Goal: Task Accomplishment & Management: Use online tool/utility

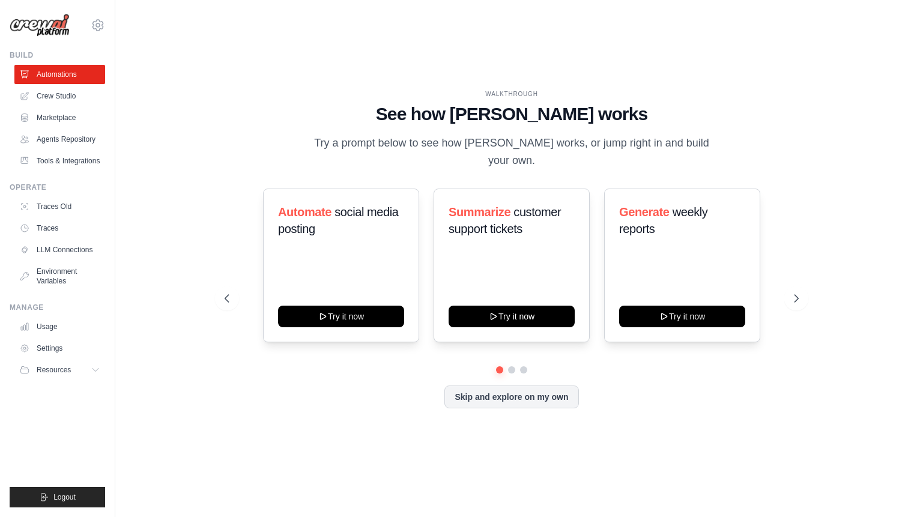
click at [506, 71] on div "WALKTHROUGH See how CrewAI works Try a prompt below to see how CrewAI works, or…" at bounding box center [512, 258] width 754 height 493
click at [82, 96] on link "Crew Studio" at bounding box center [61, 95] width 91 height 19
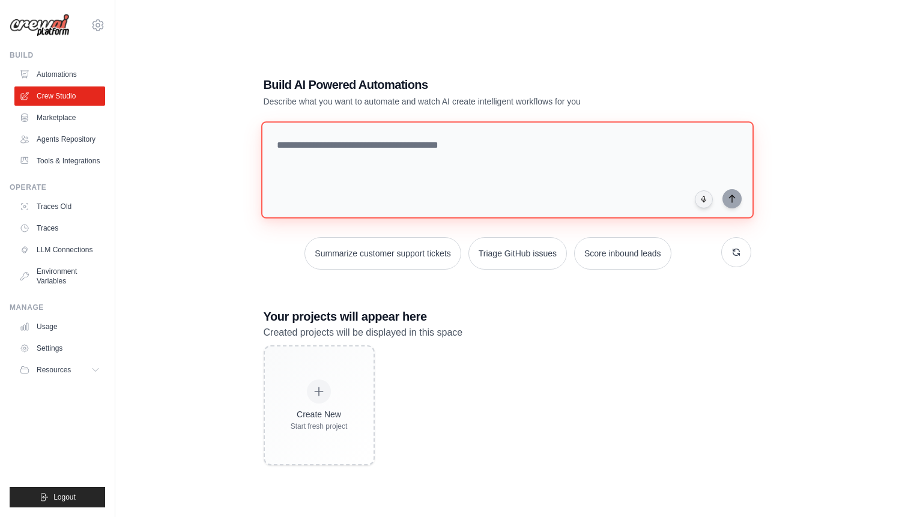
click at [386, 144] on textarea at bounding box center [507, 169] width 493 height 97
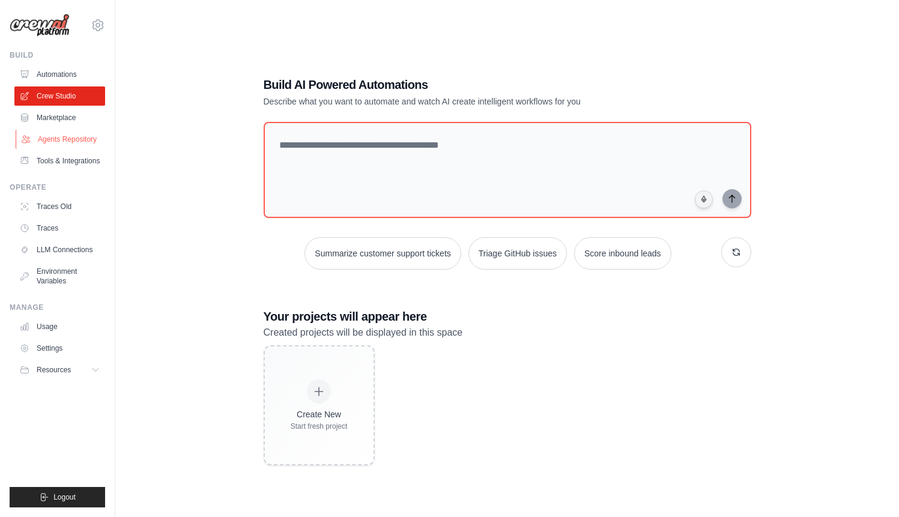
click at [71, 141] on link "Agents Repository" at bounding box center [61, 139] width 91 height 19
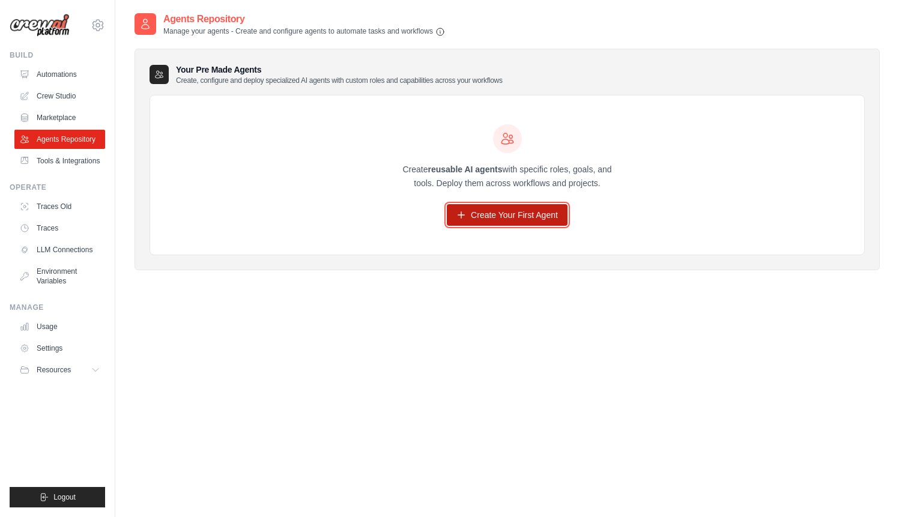
click at [497, 211] on link "Create Your First Agent" at bounding box center [507, 215] width 121 height 22
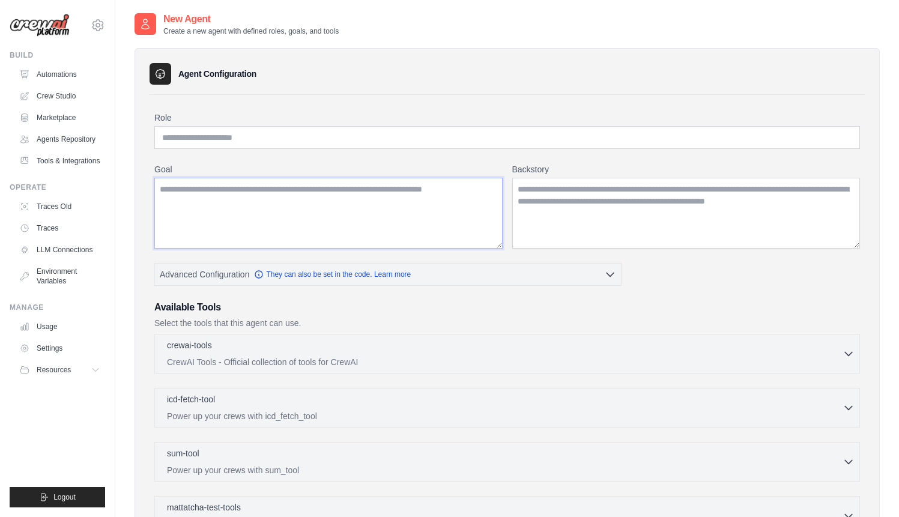
click at [309, 209] on textarea "Goal" at bounding box center [328, 213] width 348 height 71
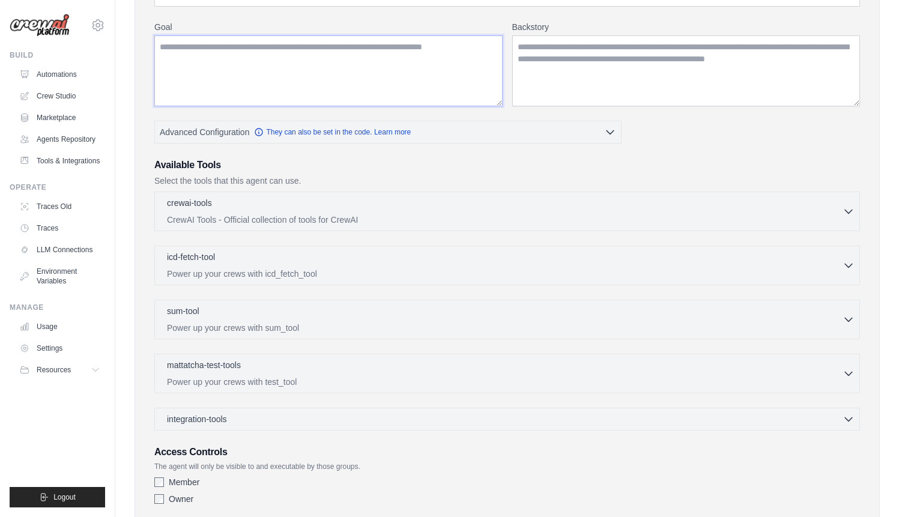
scroll to position [219, 0]
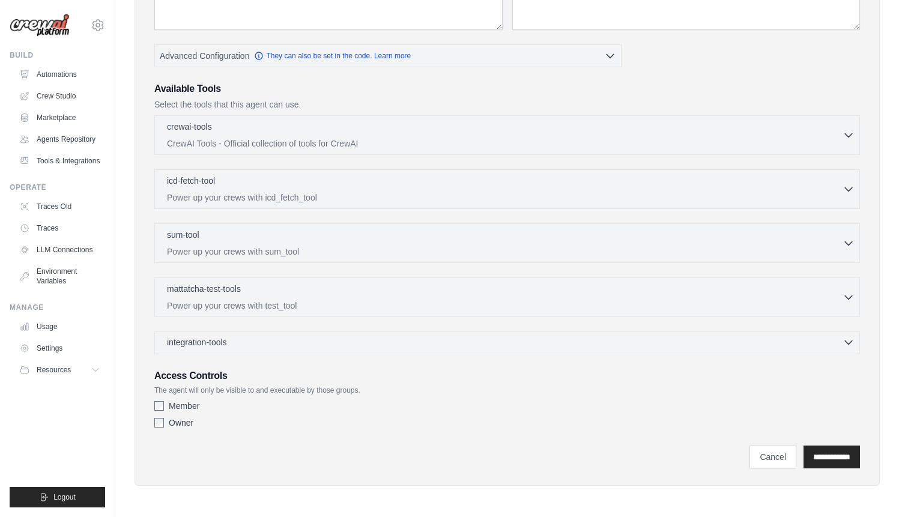
click at [546, 342] on div "integration-tools 0 selected" at bounding box center [511, 342] width 688 height 12
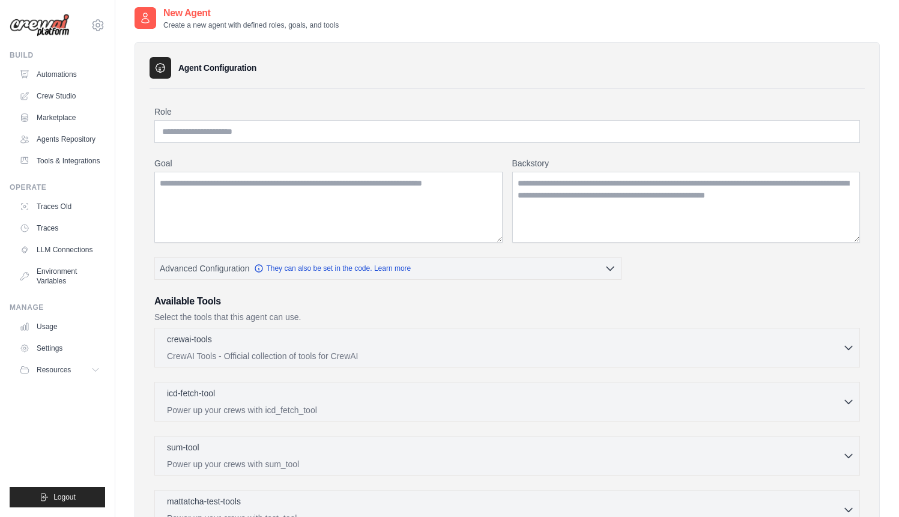
scroll to position [0, 0]
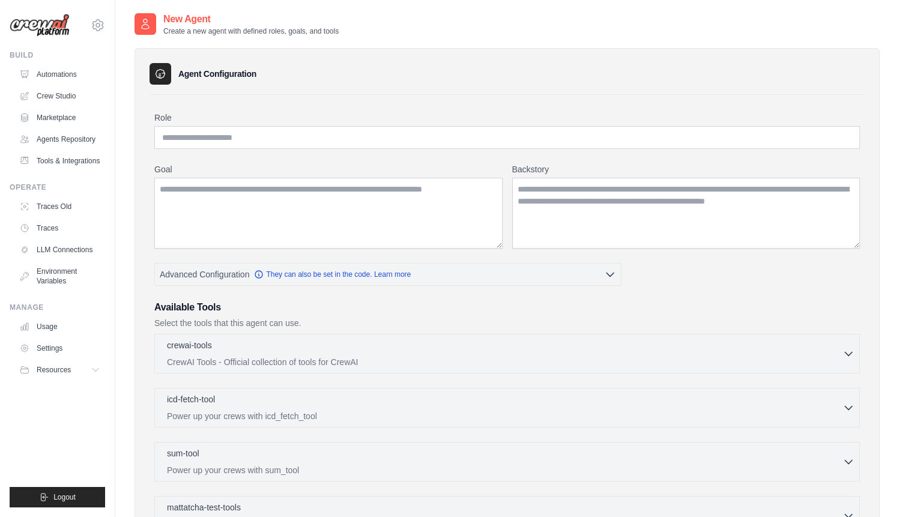
click at [505, 206] on div "Goal [GEOGRAPHIC_DATA]" at bounding box center [507, 205] width 706 height 85
click at [506, 207] on div "Goal [GEOGRAPHIC_DATA]" at bounding box center [507, 205] width 706 height 85
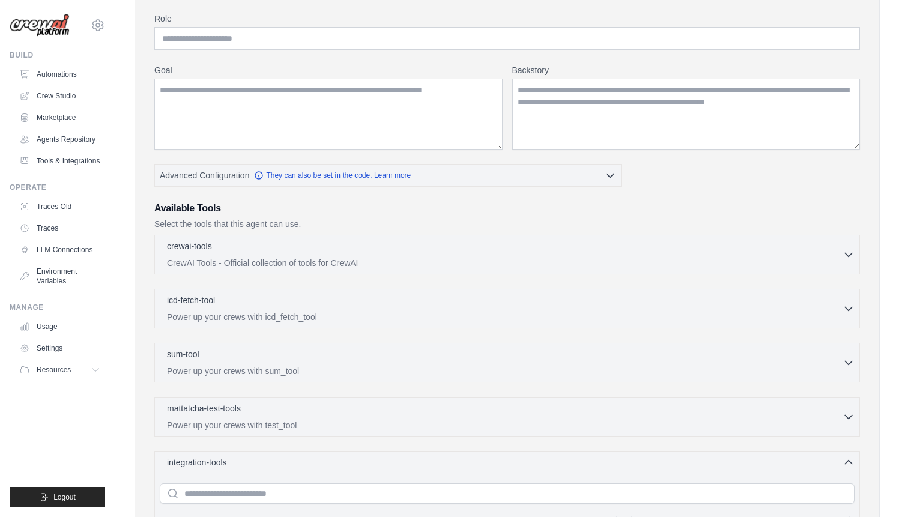
scroll to position [108, 0]
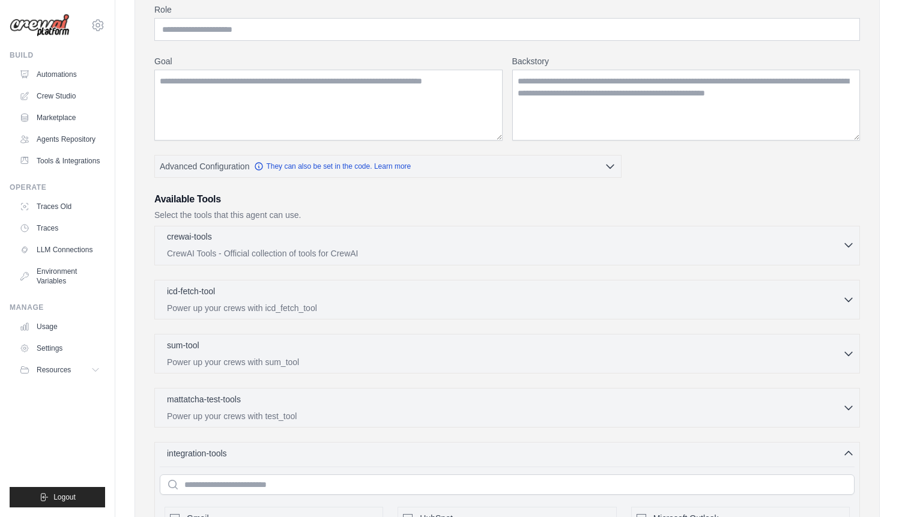
click at [575, 239] on div "crewai-tools 0 selected" at bounding box center [505, 238] width 676 height 14
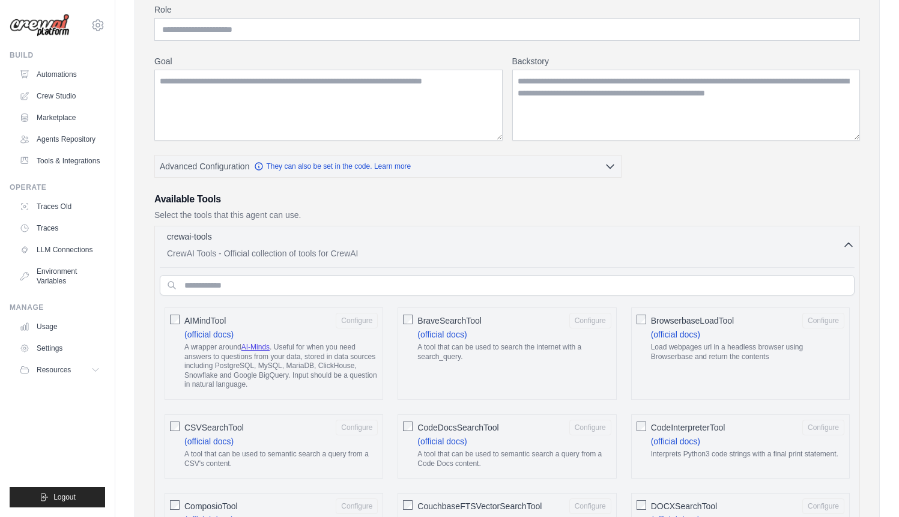
click at [575, 239] on div "crewai-tools 0 selected" at bounding box center [505, 238] width 676 height 14
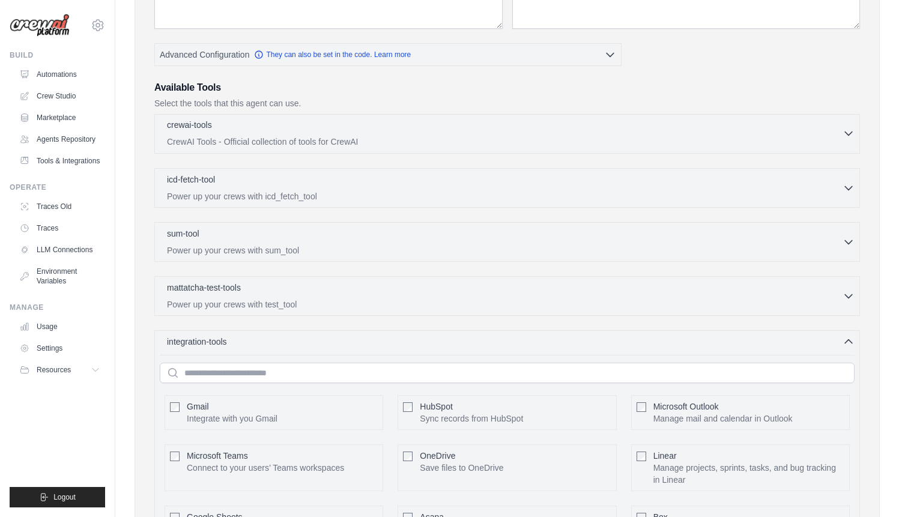
scroll to position [221, 0]
click at [582, 137] on p "CrewAI Tools - Official collection of tools for CrewAI" at bounding box center [505, 141] width 676 height 12
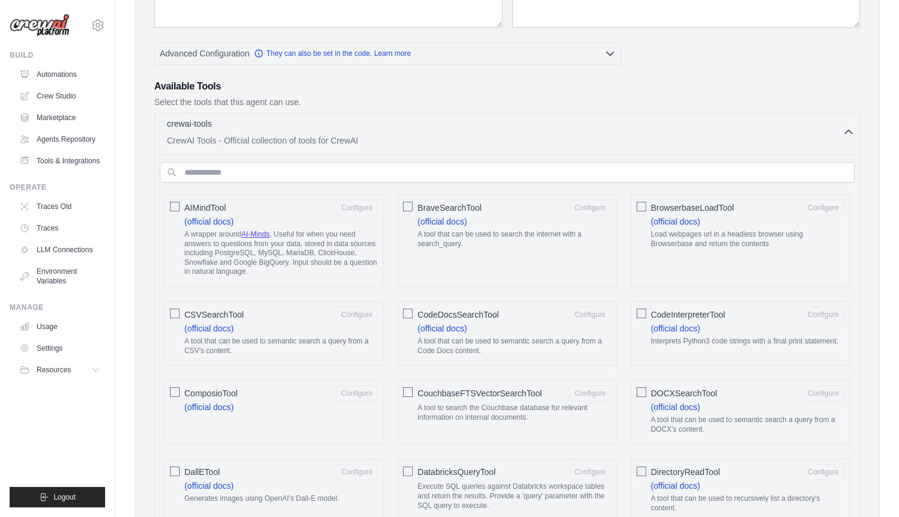
click at [496, 131] on div "crewai-tools 0 selected" at bounding box center [505, 125] width 676 height 14
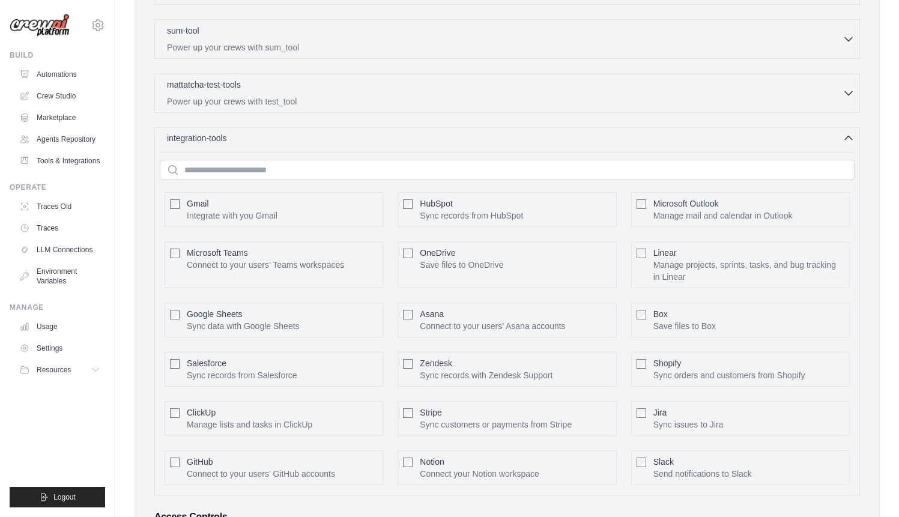
click at [494, 142] on div "integration-tools 0 selected" at bounding box center [511, 138] width 688 height 12
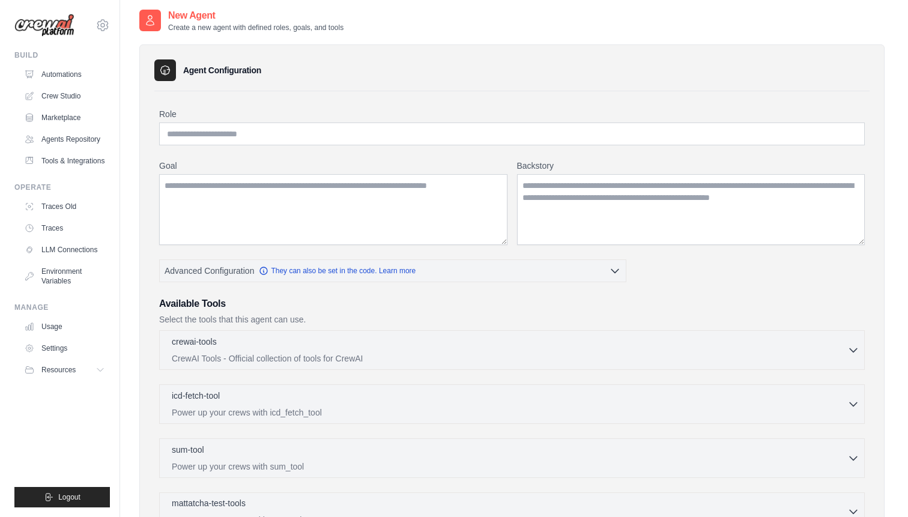
scroll to position [0, 0]
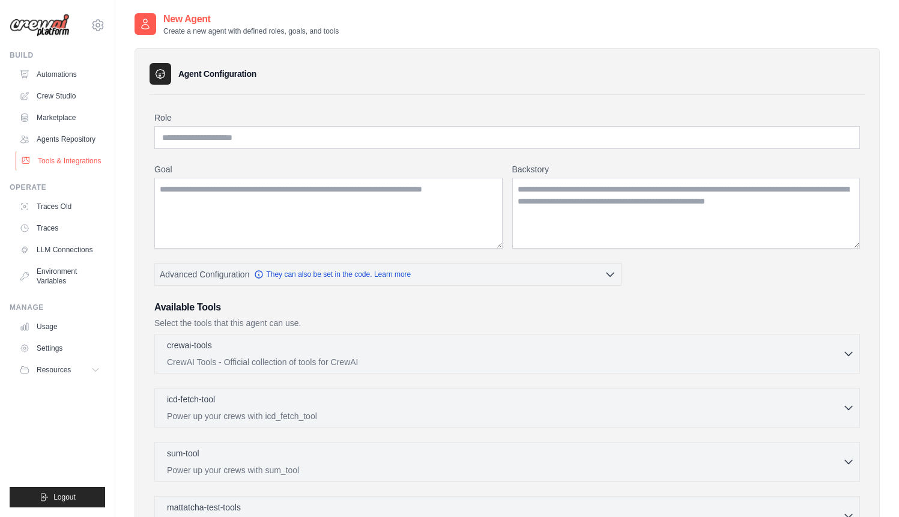
click at [76, 162] on link "Tools & Integrations" at bounding box center [61, 160] width 91 height 19
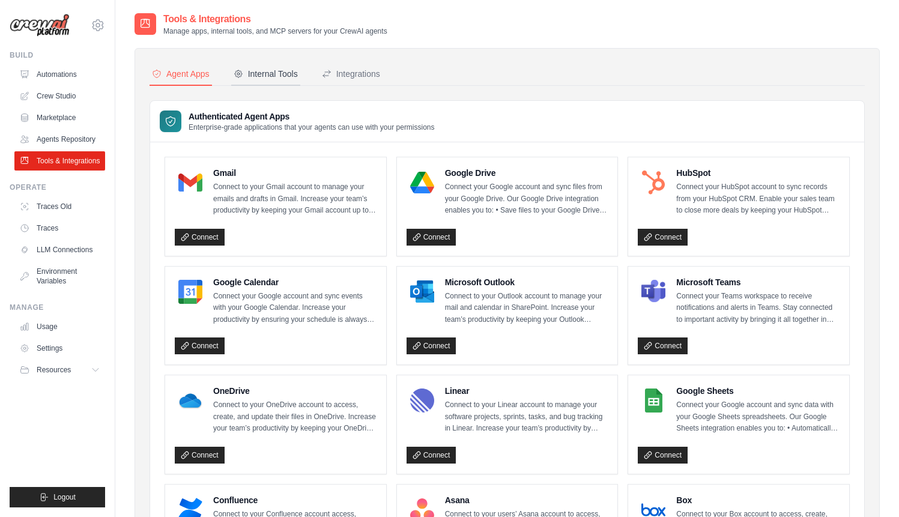
click at [266, 73] on div "Internal Tools" at bounding box center [266, 74] width 64 height 12
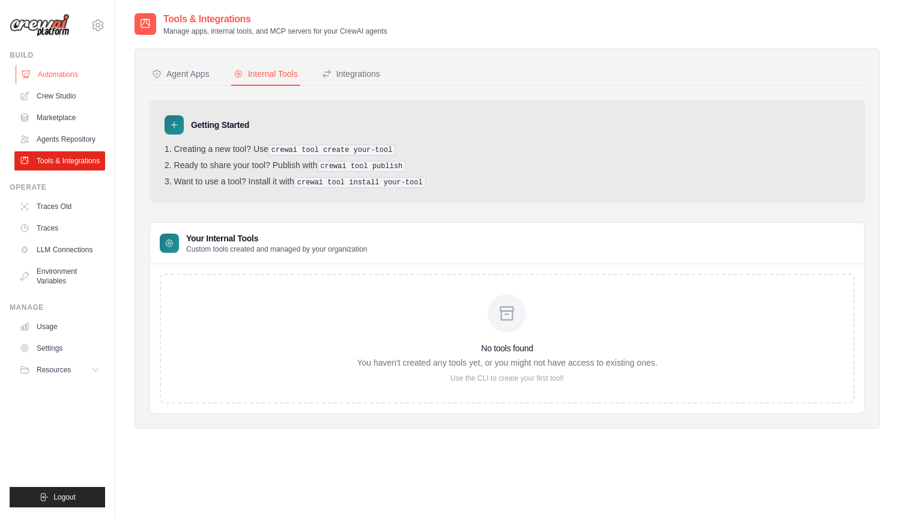
click at [74, 76] on link "Automations" at bounding box center [61, 74] width 91 height 19
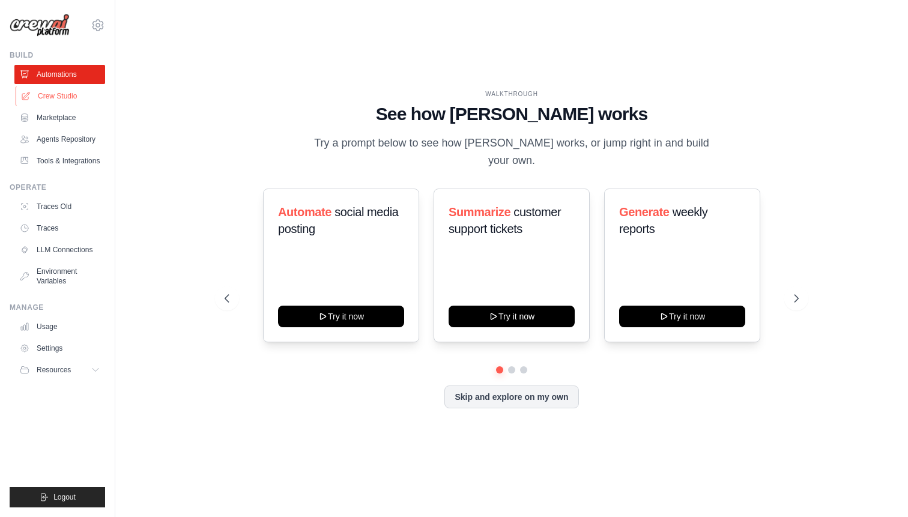
click at [65, 93] on link "Crew Studio" at bounding box center [61, 95] width 91 height 19
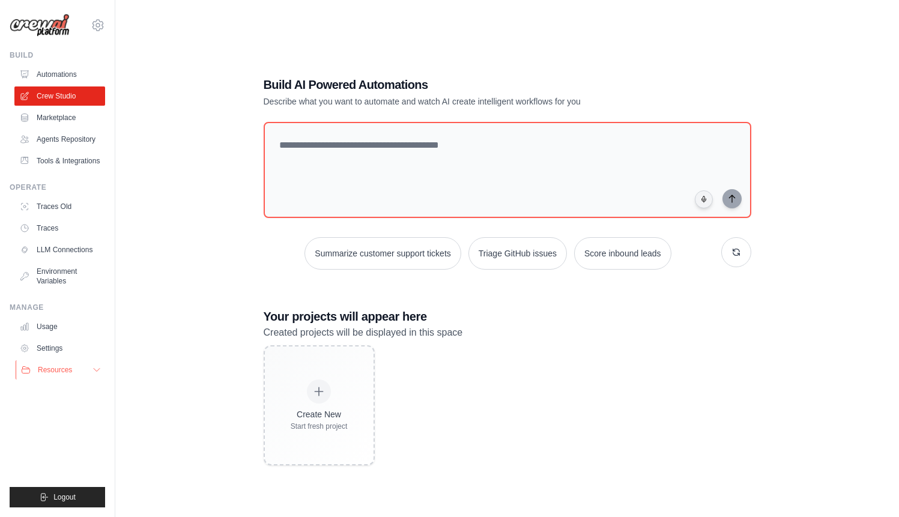
click at [95, 371] on icon at bounding box center [97, 370] width 10 height 10
click at [78, 121] on link "Marketplace" at bounding box center [61, 117] width 91 height 19
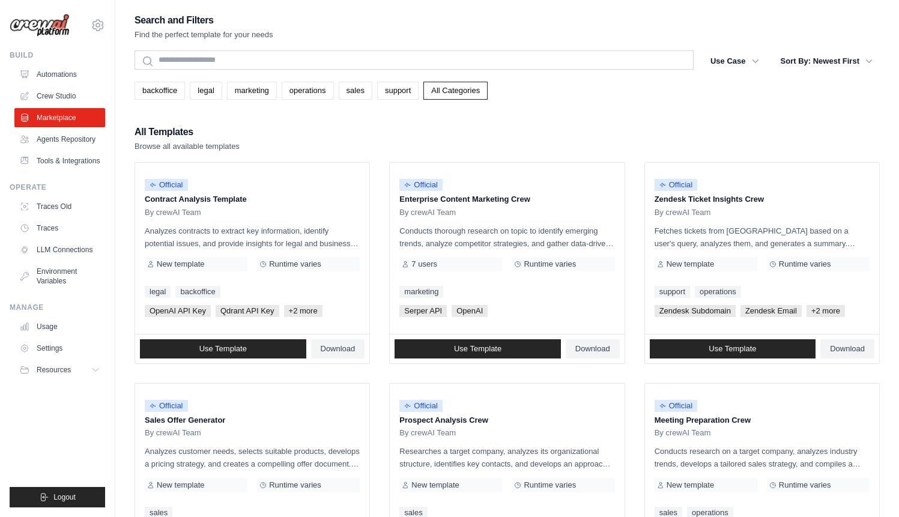
click at [500, 135] on div "All Templates Browse all available templates" at bounding box center [507, 138] width 745 height 29
click at [85, 136] on link "Agents Repository" at bounding box center [61, 139] width 91 height 19
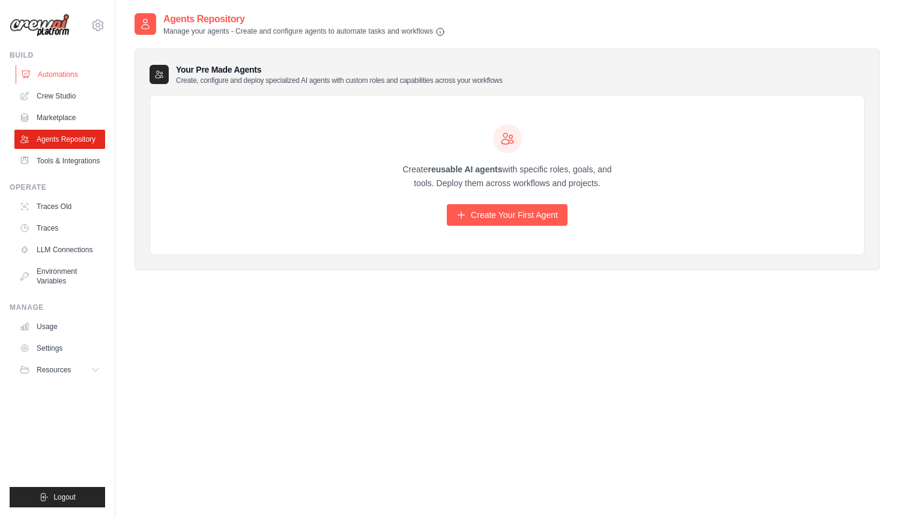
click at [68, 71] on link "Automations" at bounding box center [61, 74] width 91 height 19
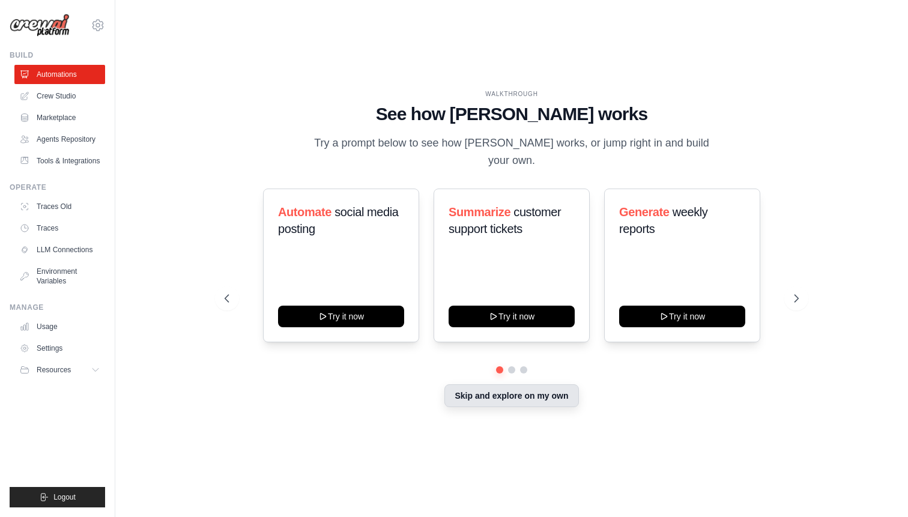
click at [521, 389] on button "Skip and explore on my own" at bounding box center [512, 395] width 134 height 23
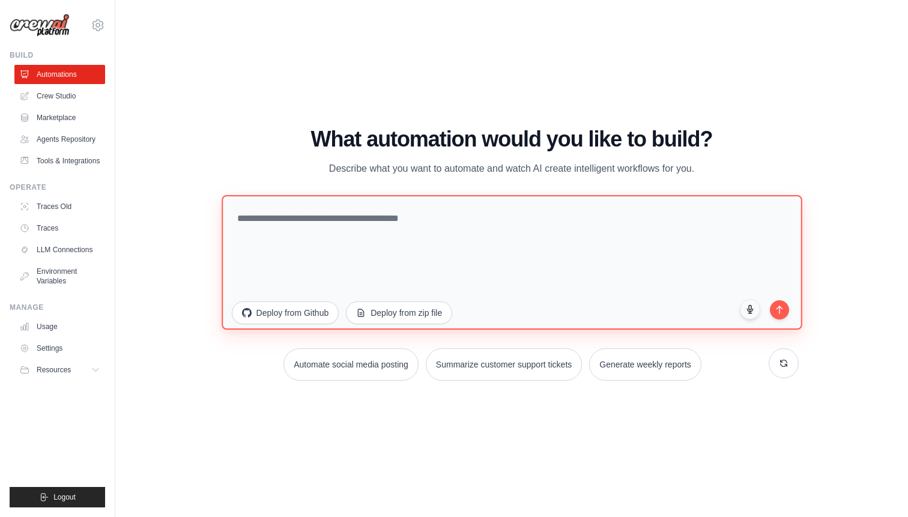
click at [504, 220] on textarea at bounding box center [512, 262] width 580 height 135
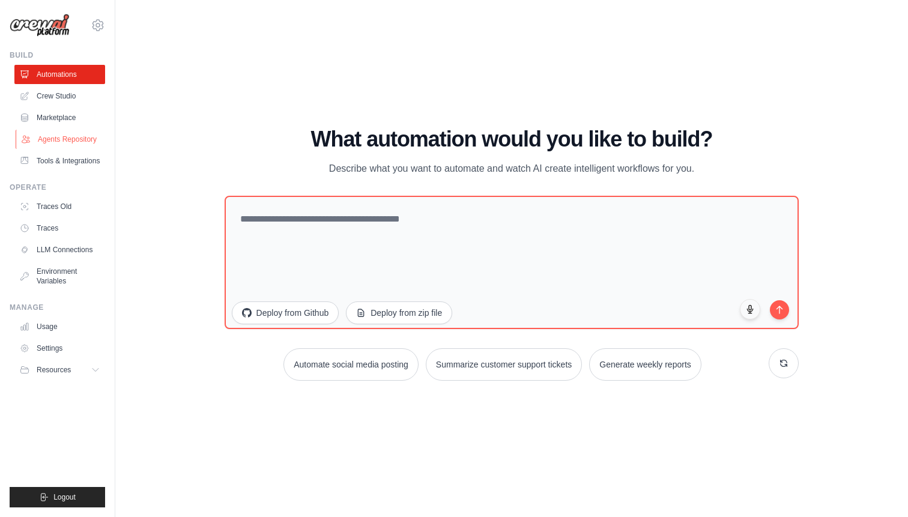
click at [70, 136] on link "Agents Repository" at bounding box center [61, 139] width 91 height 19
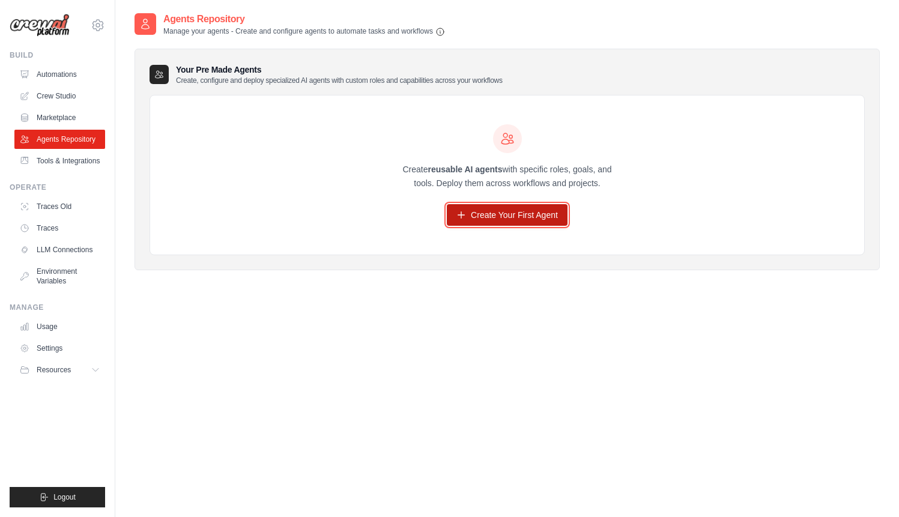
click at [524, 212] on link "Create Your First Agent" at bounding box center [507, 215] width 121 height 22
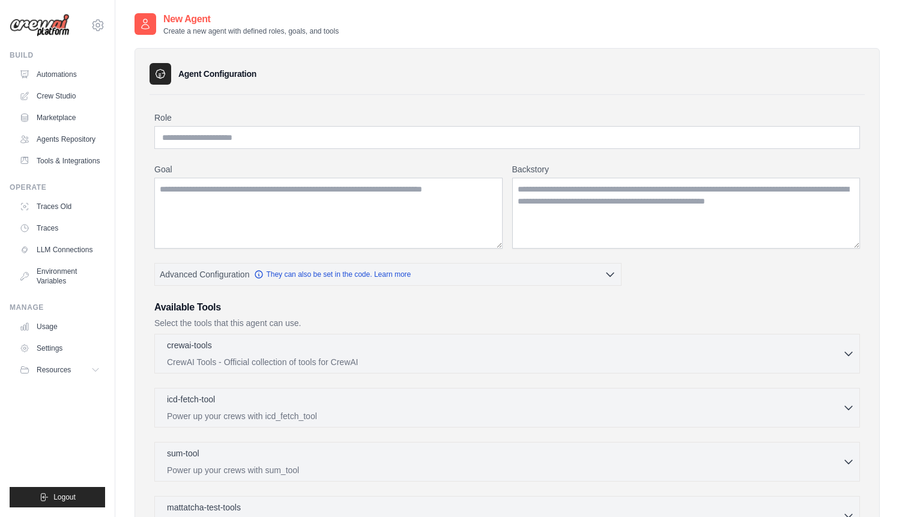
click at [505, 207] on div "Goal [GEOGRAPHIC_DATA]" at bounding box center [507, 205] width 706 height 85
click at [73, 162] on link "Tools & Integrations" at bounding box center [61, 160] width 91 height 19
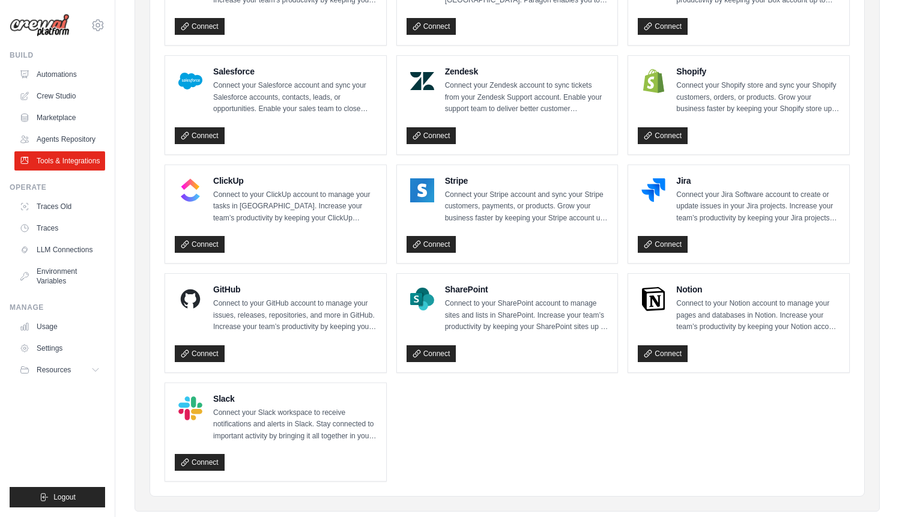
scroll to position [561, 0]
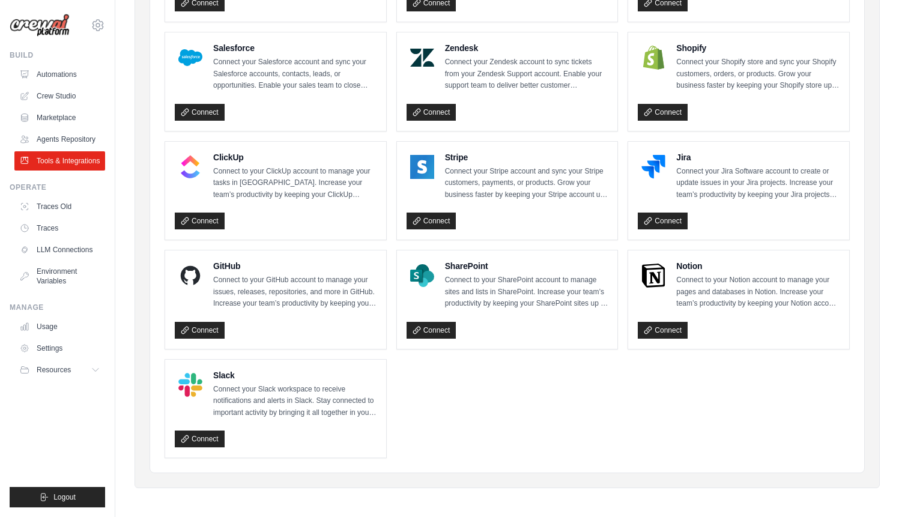
click at [506, 245] on ul "Gmail Connect to your Gmail account to manage your emails and drafts in Gmail. …" at bounding box center [507, 27] width 685 height 863
click at [506, 243] on ul "Gmail Connect to your Gmail account to manage your emails and drafts in Gmail. …" at bounding box center [507, 27] width 685 height 863
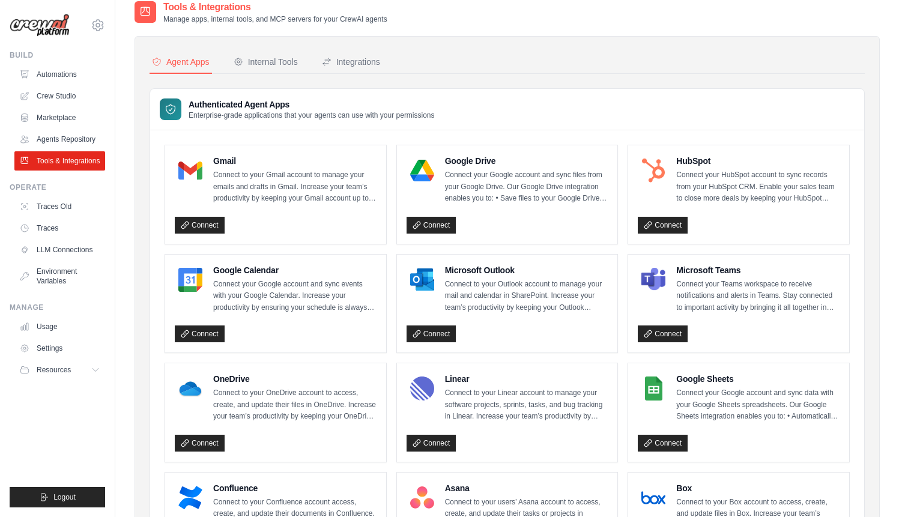
scroll to position [0, 0]
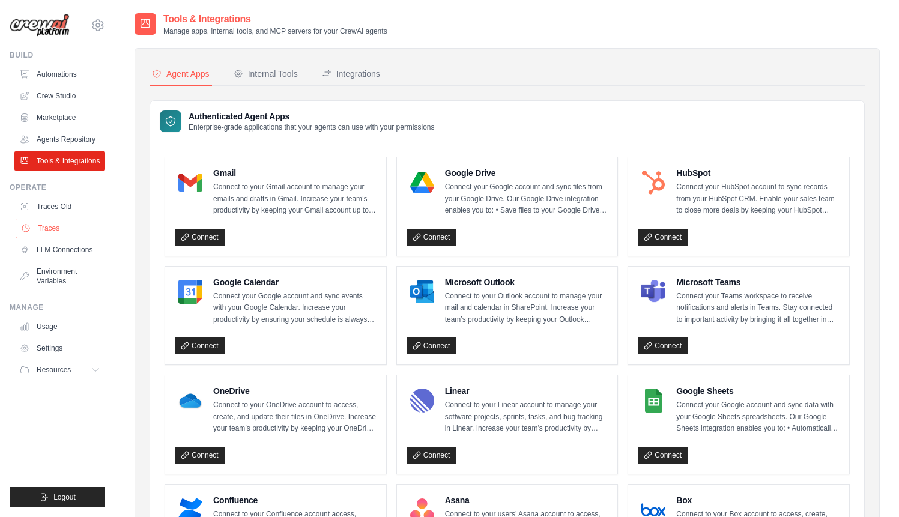
click at [59, 228] on link "Traces" at bounding box center [61, 228] width 91 height 19
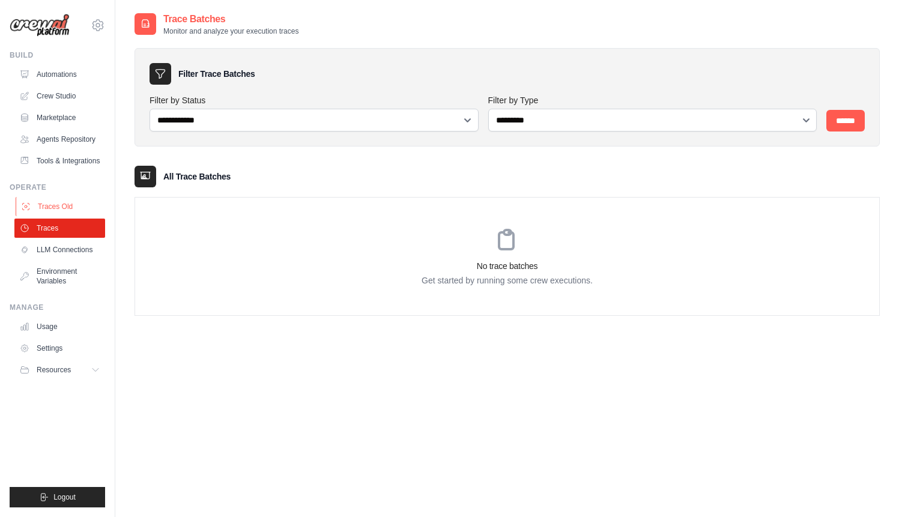
click at [65, 204] on link "Traces Old" at bounding box center [61, 206] width 91 height 19
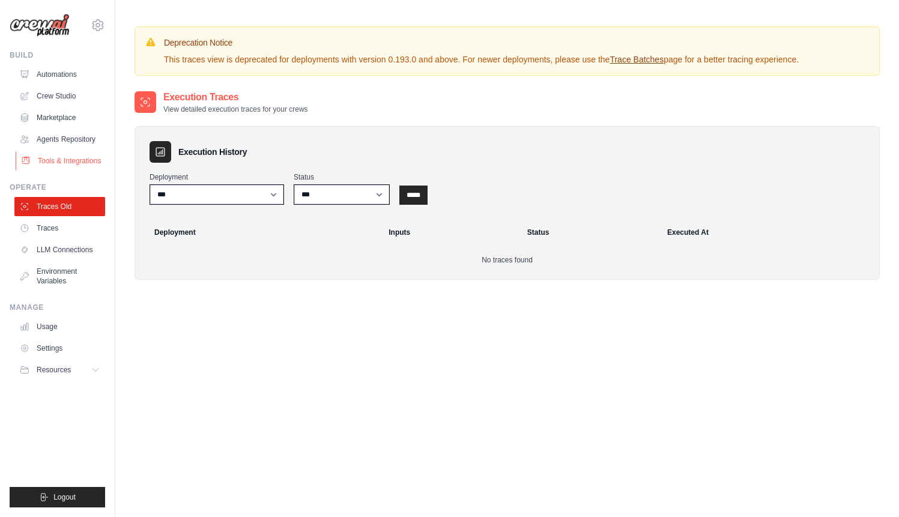
click at [58, 158] on link "Tools & Integrations" at bounding box center [61, 160] width 91 height 19
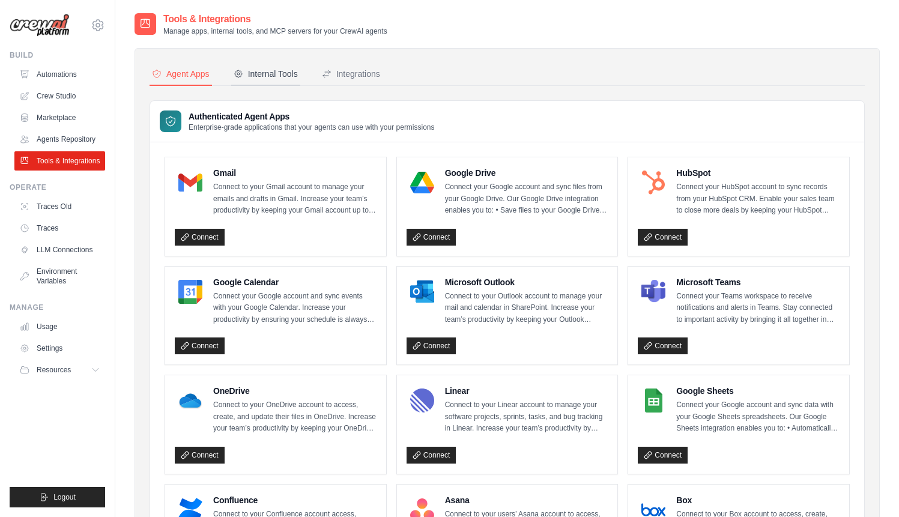
click at [262, 80] on button "Internal Tools" at bounding box center [265, 74] width 69 height 23
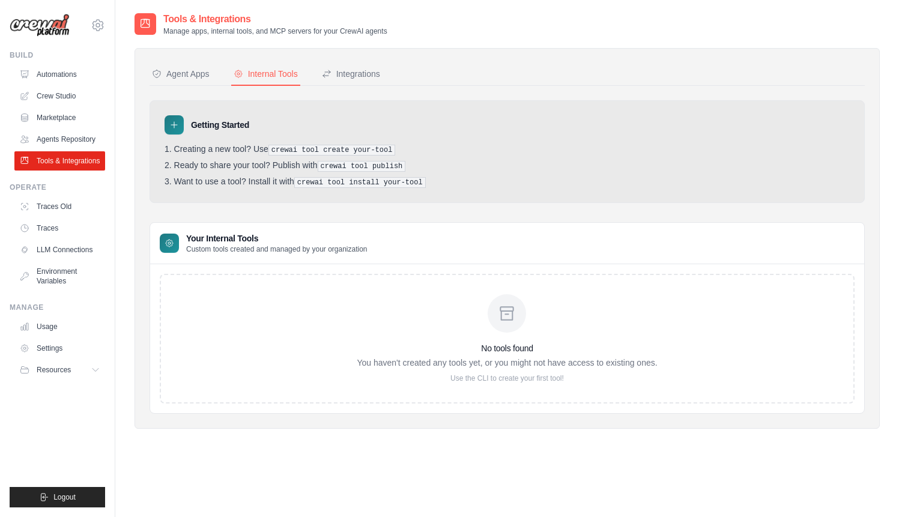
click at [449, 178] on li "Want to use a tool? Install it with crewai tool install your-tool" at bounding box center [507, 182] width 685 height 11
click at [505, 308] on icon at bounding box center [506, 313] width 19 height 19
click at [359, 73] on div "Integrations" at bounding box center [351, 74] width 58 height 12
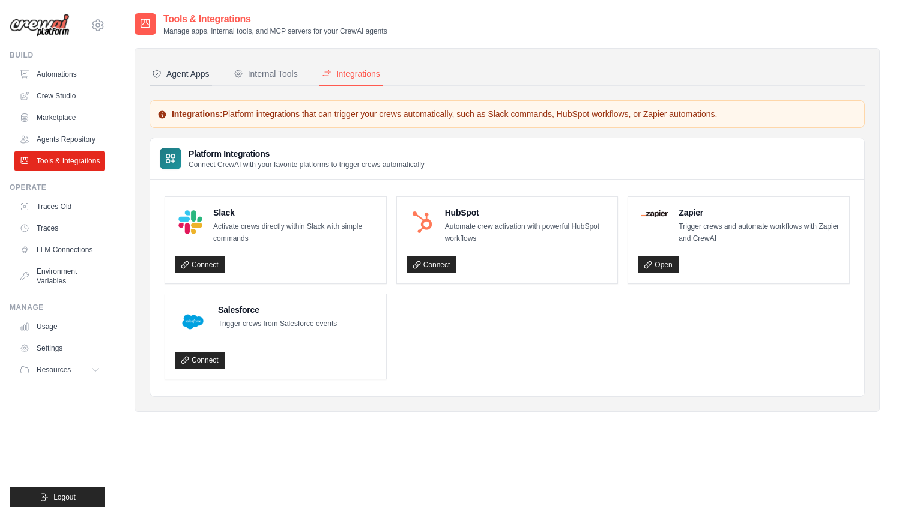
click at [188, 70] on div "Agent Apps" at bounding box center [181, 74] width 58 height 12
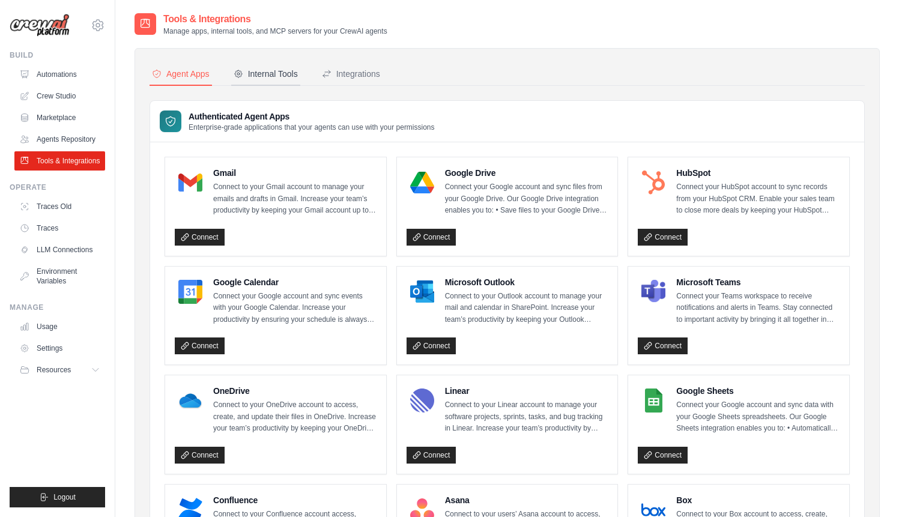
click at [276, 70] on div "Internal Tools" at bounding box center [266, 74] width 64 height 12
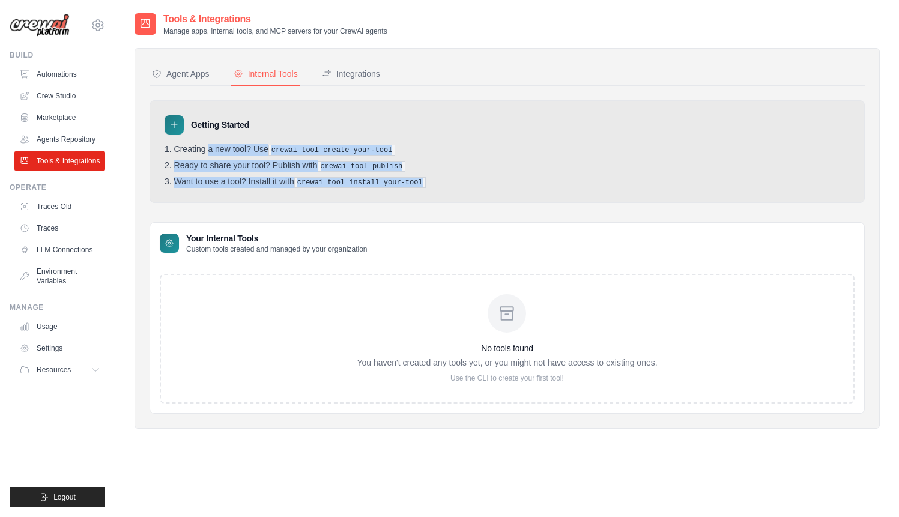
drag, startPoint x: 442, startPoint y: 190, endPoint x: 148, endPoint y: 144, distance: 296.8
click at [148, 144] on div "Agent Apps Internal Tools Integrations Authenticated Agent Apps Enterprise-grad…" at bounding box center [507, 238] width 745 height 381
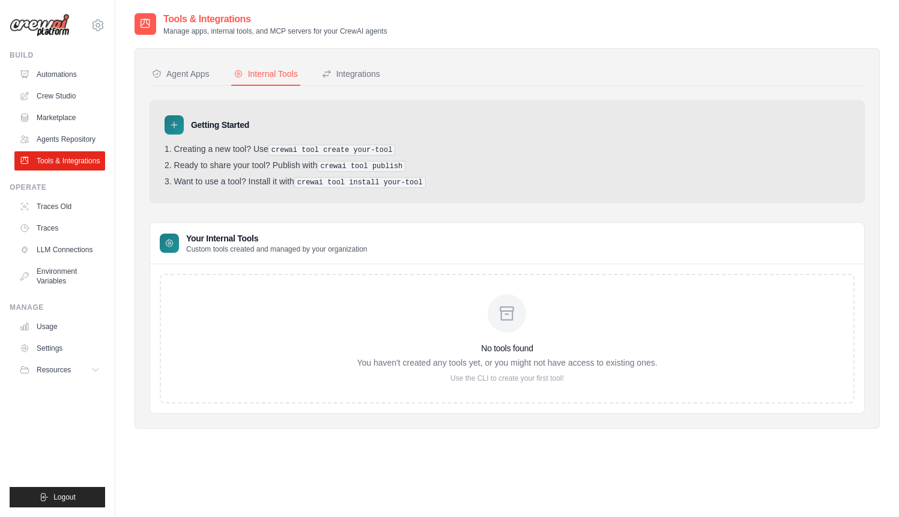
click at [227, 173] on ol "Creating a new tool? Use crewai tool create your-tool Ready to share your tool?…" at bounding box center [507, 166] width 685 height 44
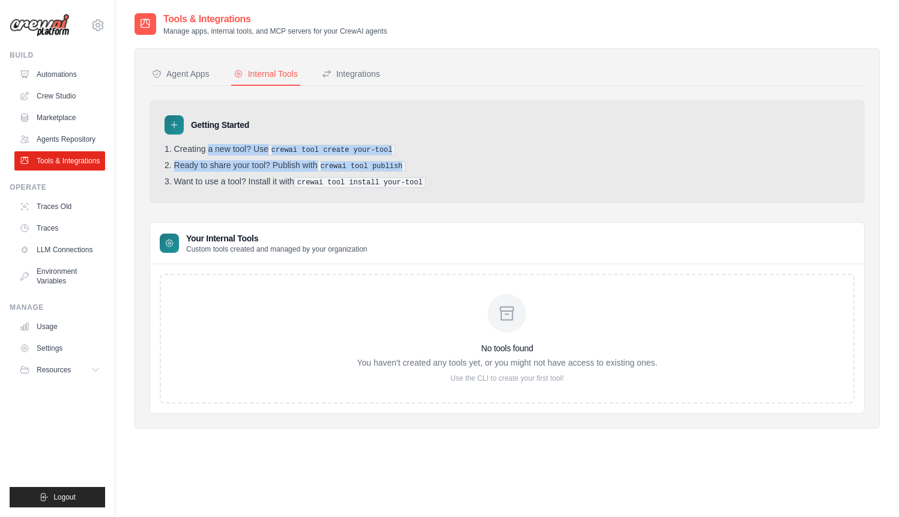
drag, startPoint x: 429, startPoint y: 169, endPoint x: 152, endPoint y: 147, distance: 277.9
click at [152, 146] on div "Getting Started Creating a new tool? Use crewai tool create your-tool Ready to …" at bounding box center [507, 151] width 715 height 103
copy ol "Creating a new tool? Use crewai tool create your-tool Ready to share your tool?…"
